Goal: Check status: Check status

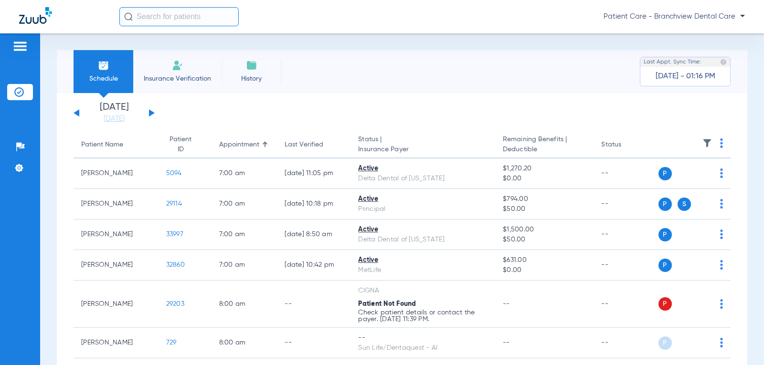
click at [151, 113] on button at bounding box center [152, 112] width 6 height 7
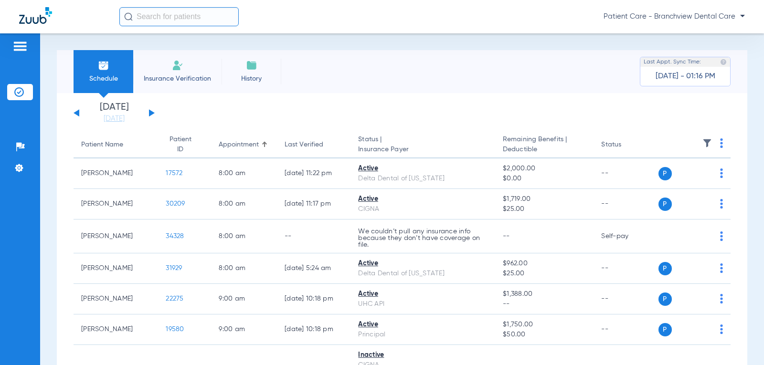
click at [151, 113] on button at bounding box center [152, 112] width 6 height 7
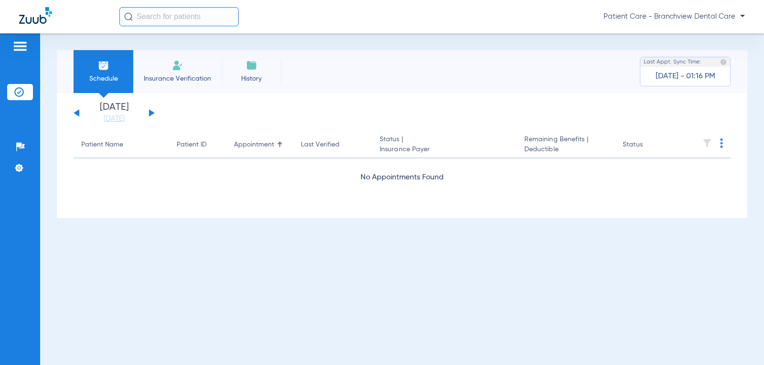
click at [151, 113] on button at bounding box center [152, 112] width 6 height 7
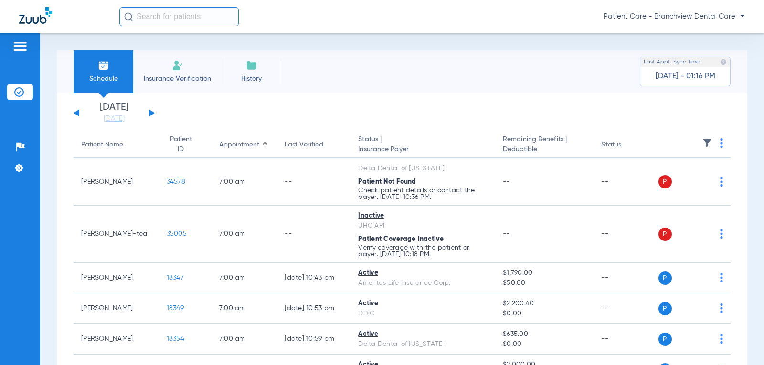
click at [154, 114] on button at bounding box center [152, 112] width 6 height 7
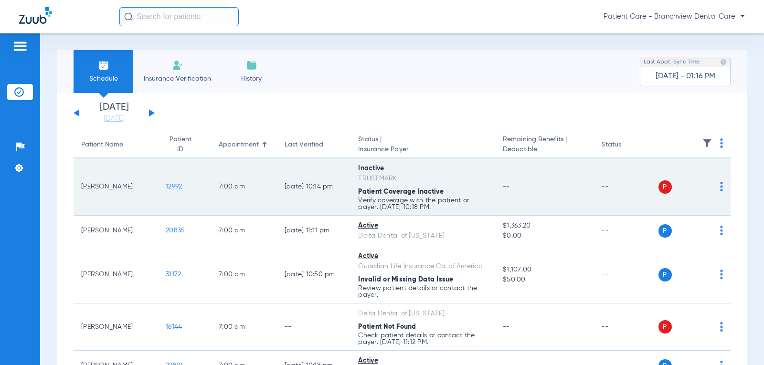
click at [167, 186] on span "12992" at bounding box center [174, 186] width 16 height 7
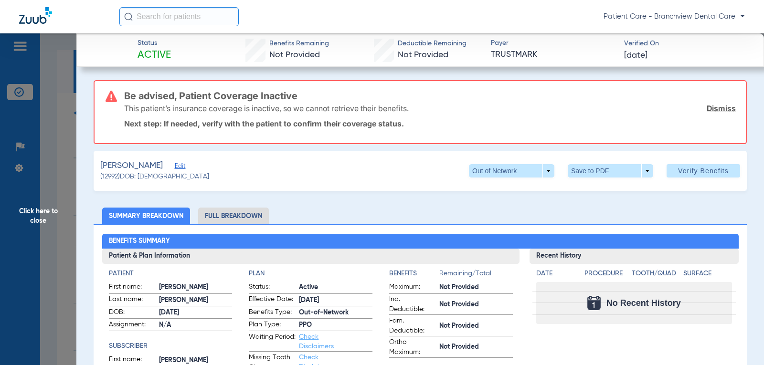
click at [234, 219] on li "Full Breakdown" at bounding box center [233, 216] width 71 height 17
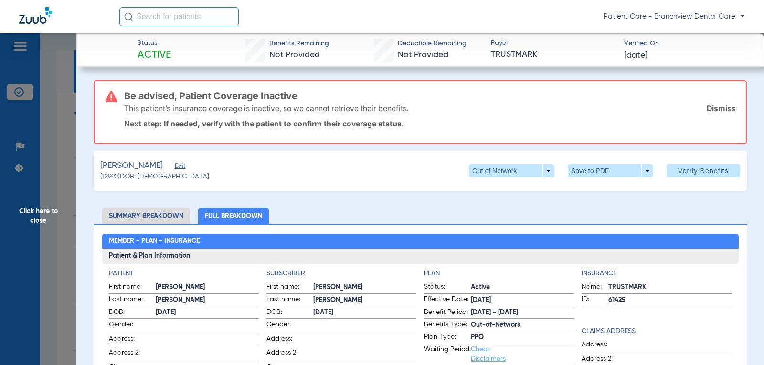
click at [18, 210] on span "Click here to close" at bounding box center [38, 215] width 76 height 365
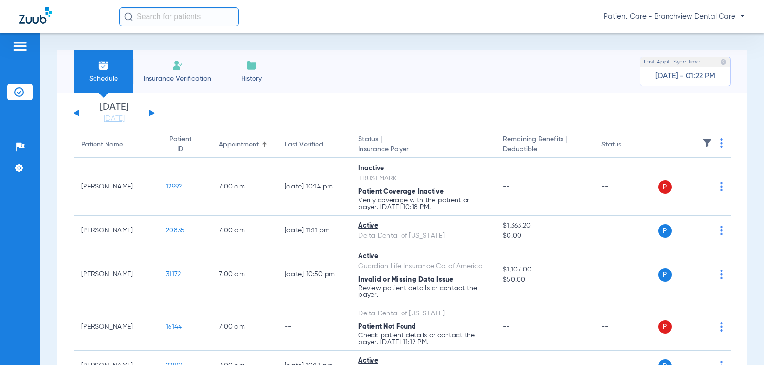
click at [148, 115] on div "[DATE] [DATE] [DATE] [DATE] [DATE] [DATE] [DATE] [DATE] [DATE] [DATE] [DATE] [D…" at bounding box center [114, 113] width 81 height 21
click at [150, 114] on button at bounding box center [152, 112] width 6 height 7
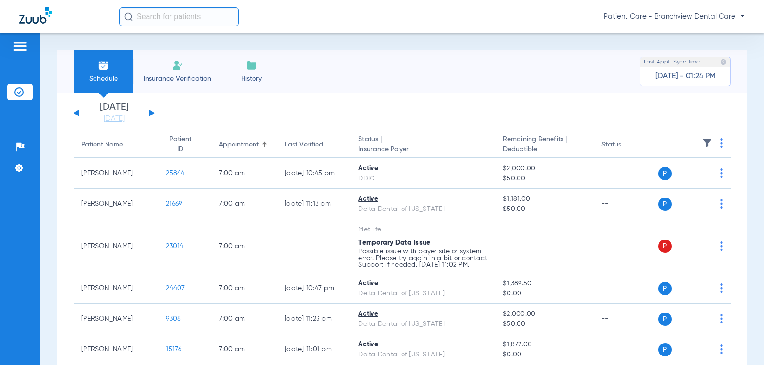
click at [153, 115] on div "[DATE] [DATE] [DATE] [DATE] [DATE] [DATE] [DATE] [DATE] [DATE] [DATE] [DATE] [D…" at bounding box center [114, 113] width 81 height 21
click at [150, 112] on button at bounding box center [152, 112] width 6 height 7
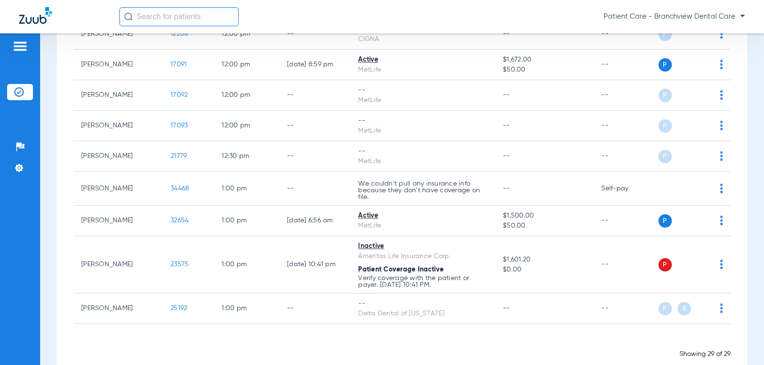
scroll to position [790, 0]
